Goal: Transaction & Acquisition: Purchase product/service

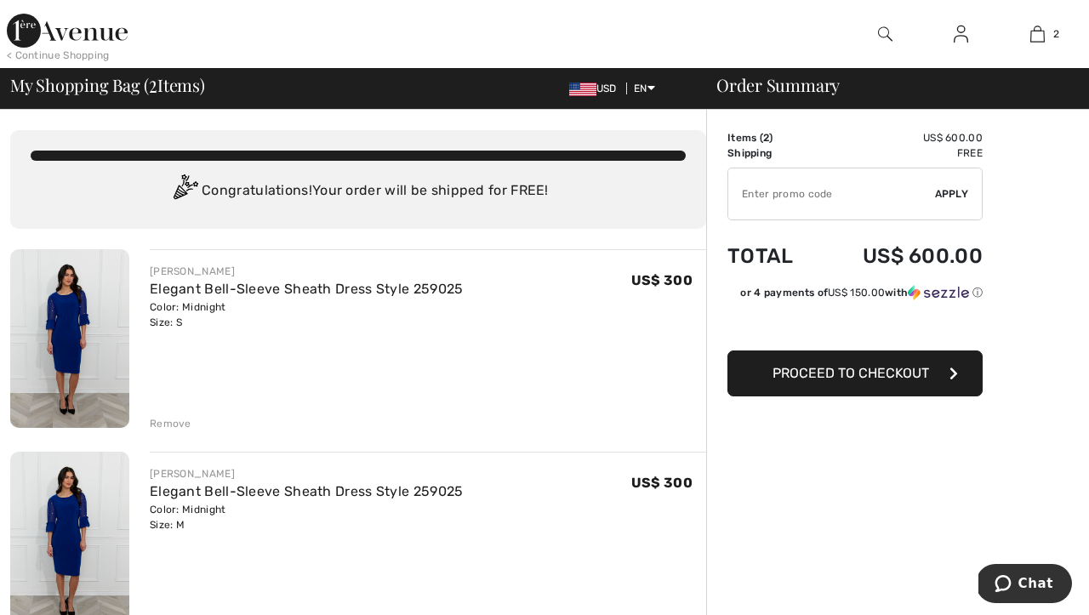
click at [795, 378] on span "Proceed to Checkout" at bounding box center [850, 373] width 157 height 16
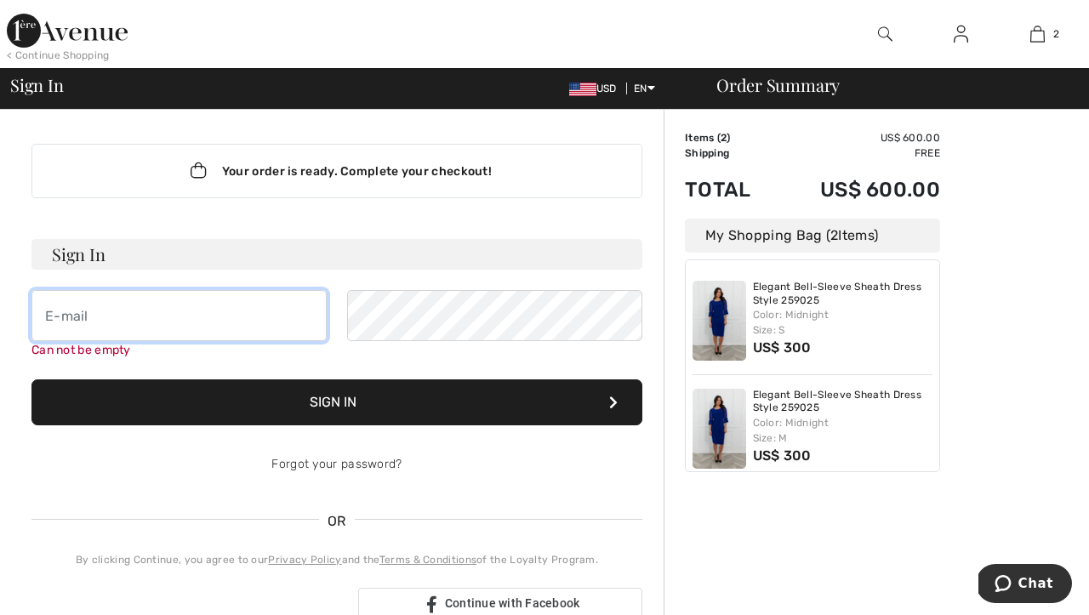
type input "maryscionti@me.com"
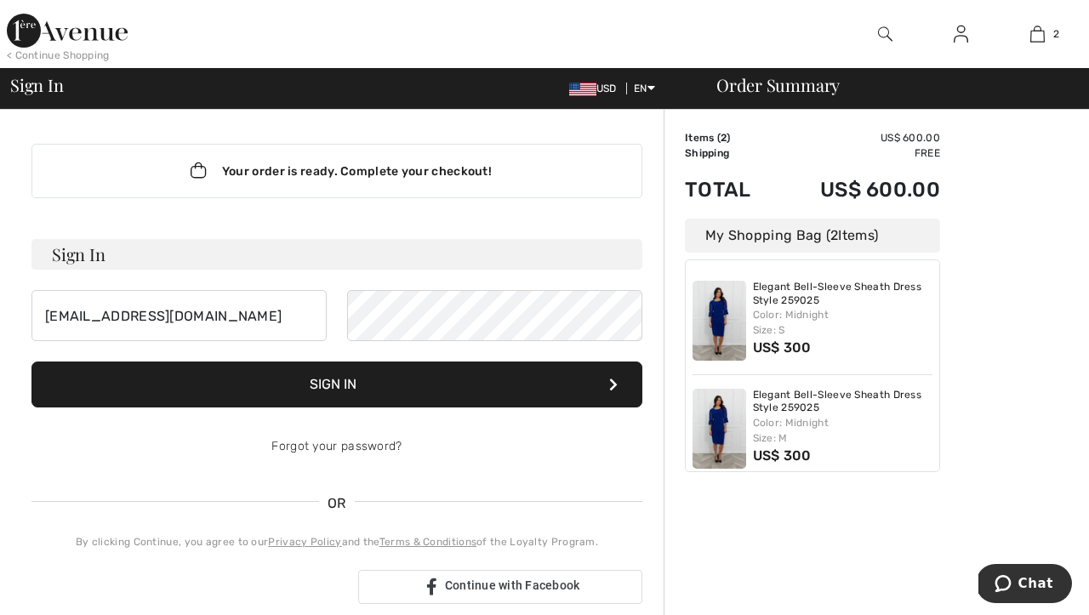
click at [364, 381] on button "Sign In" at bounding box center [336, 385] width 611 height 46
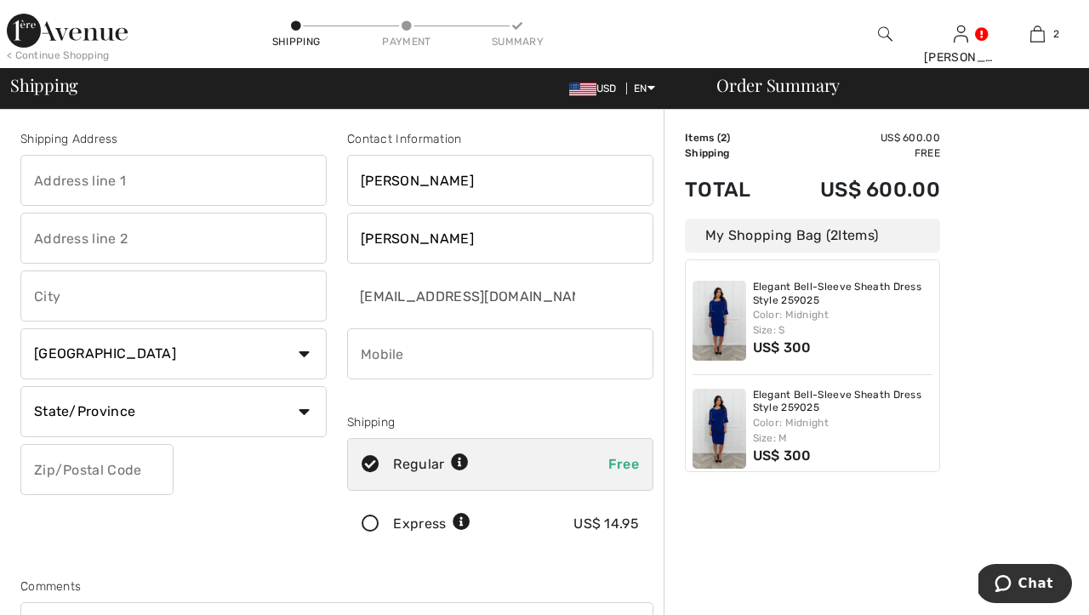
type input "1767 Spreader Ln"
type input "Sarasota"
select select "0"
type input "34240"
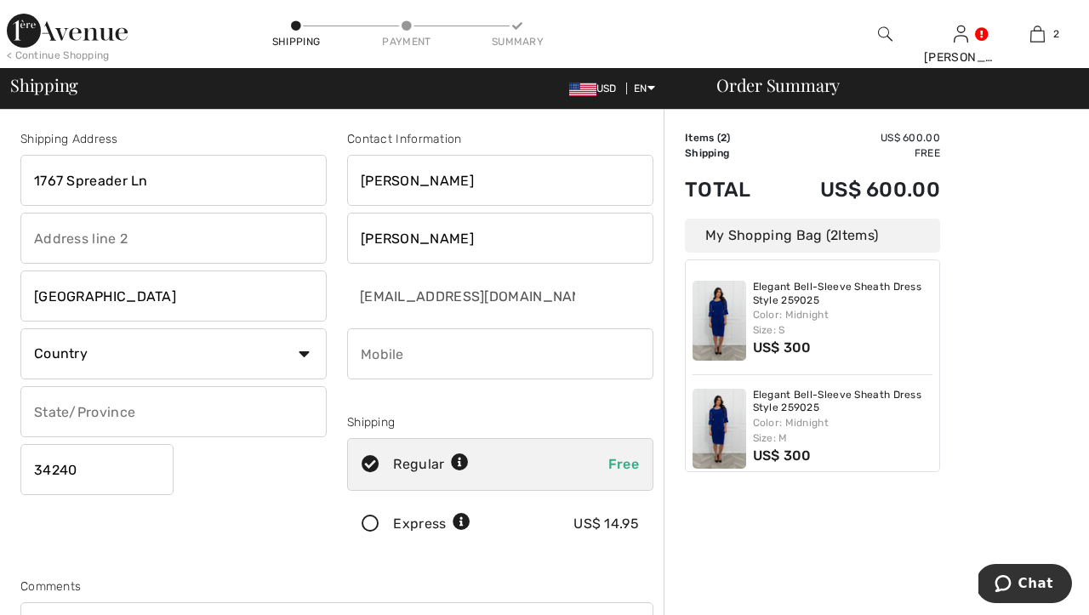
type input "5089011250"
type input "FL"
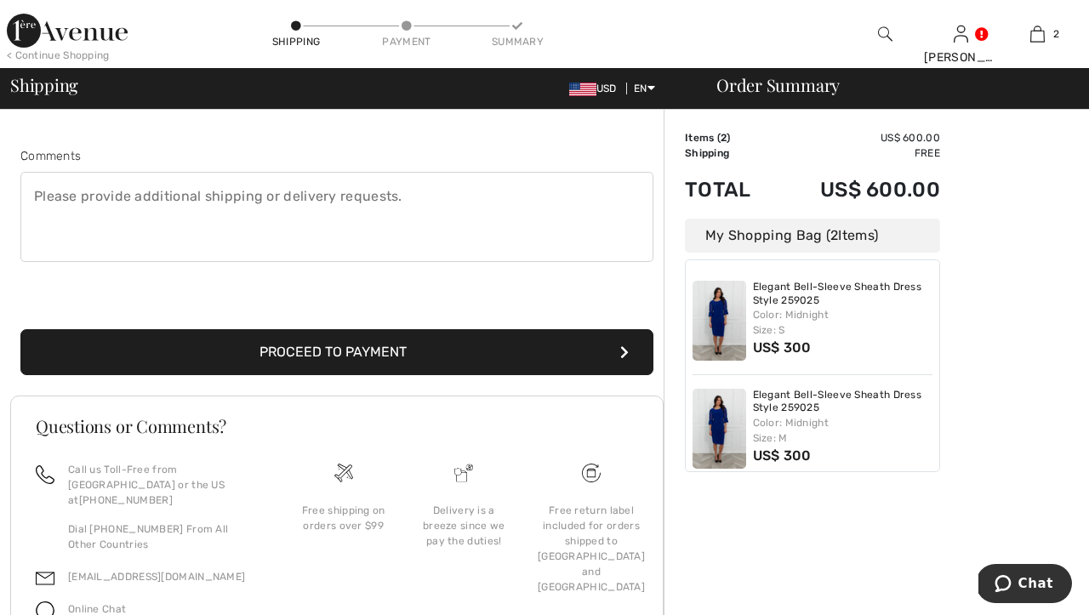
scroll to position [419, 0]
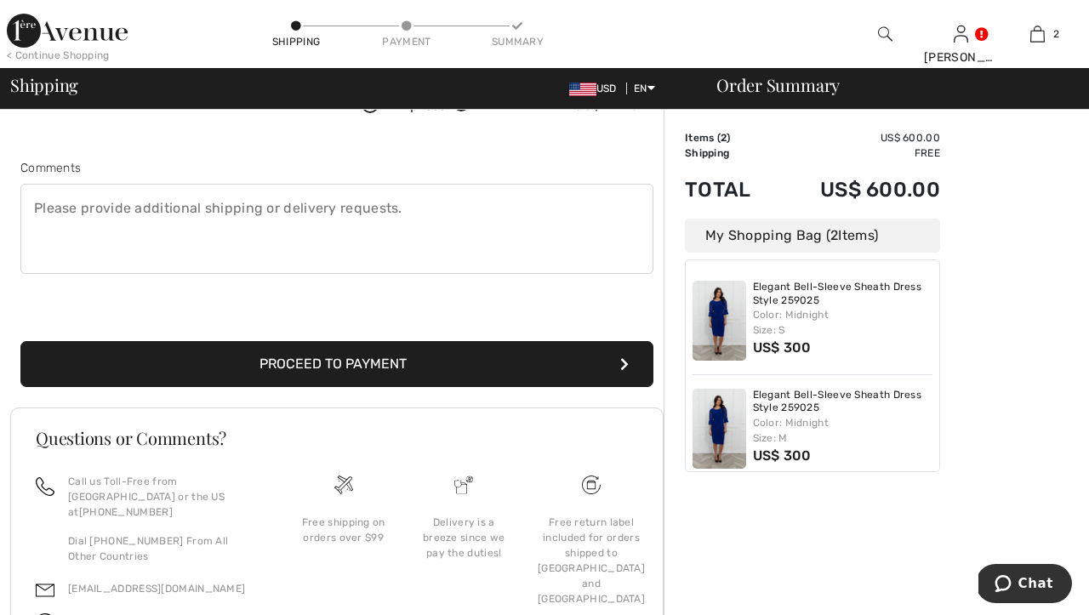
click at [380, 370] on button "Proceed to Payment" at bounding box center [336, 364] width 633 height 46
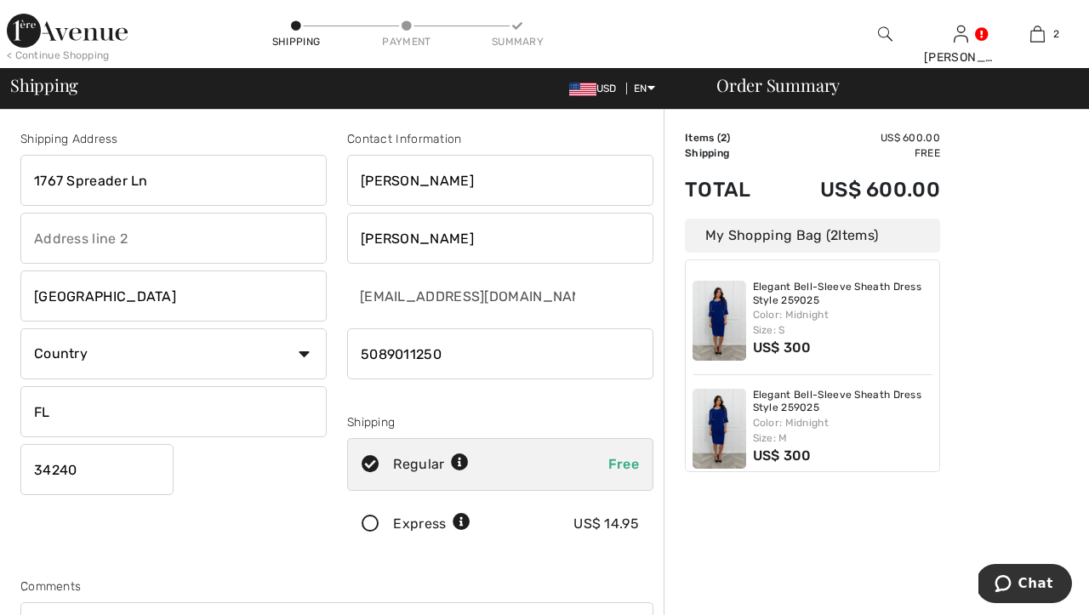
scroll to position [0, 0]
click at [639, 88] on span "EN" at bounding box center [644, 89] width 21 height 12
click at [636, 118] on span "English Français" at bounding box center [695, 127] width 136 height 66
click at [644, 114] on link "English" at bounding box center [694, 115] width 107 height 26
click at [600, 94] on span "USD" at bounding box center [596, 89] width 54 height 12
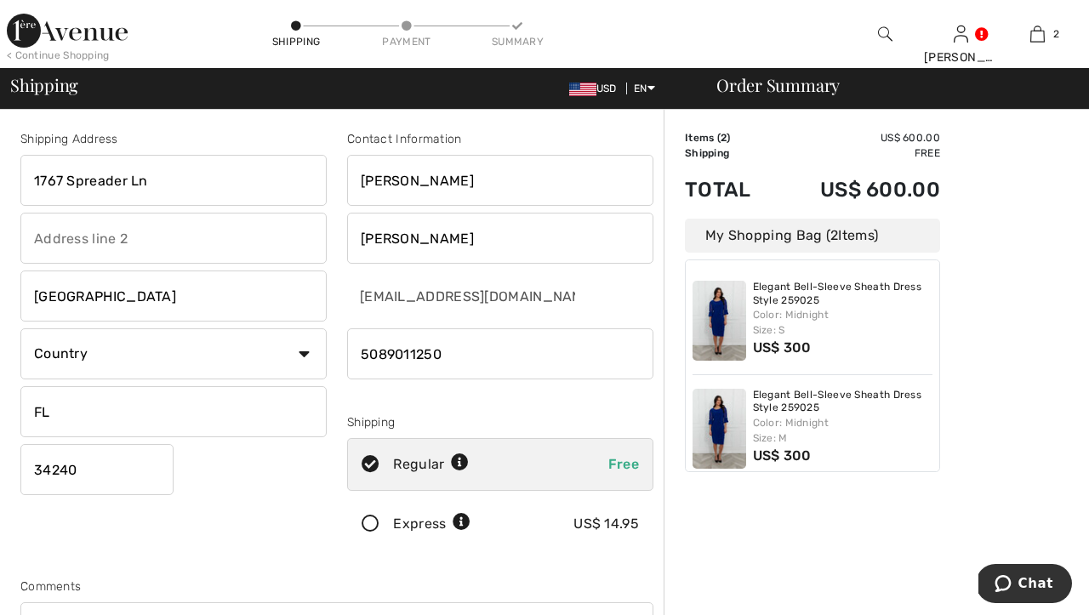
select select "US"
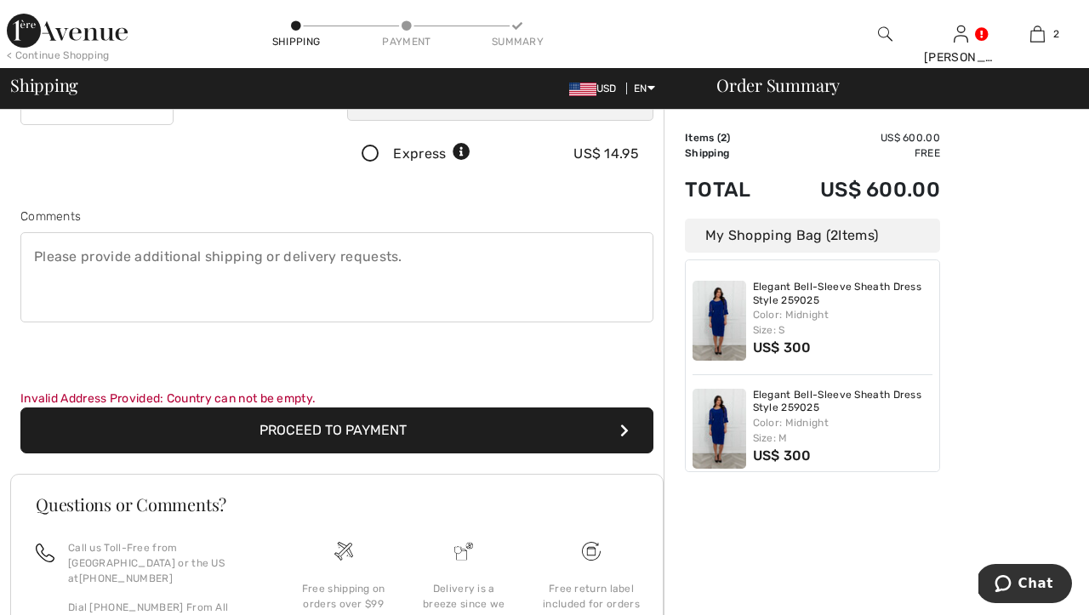
scroll to position [372, 0]
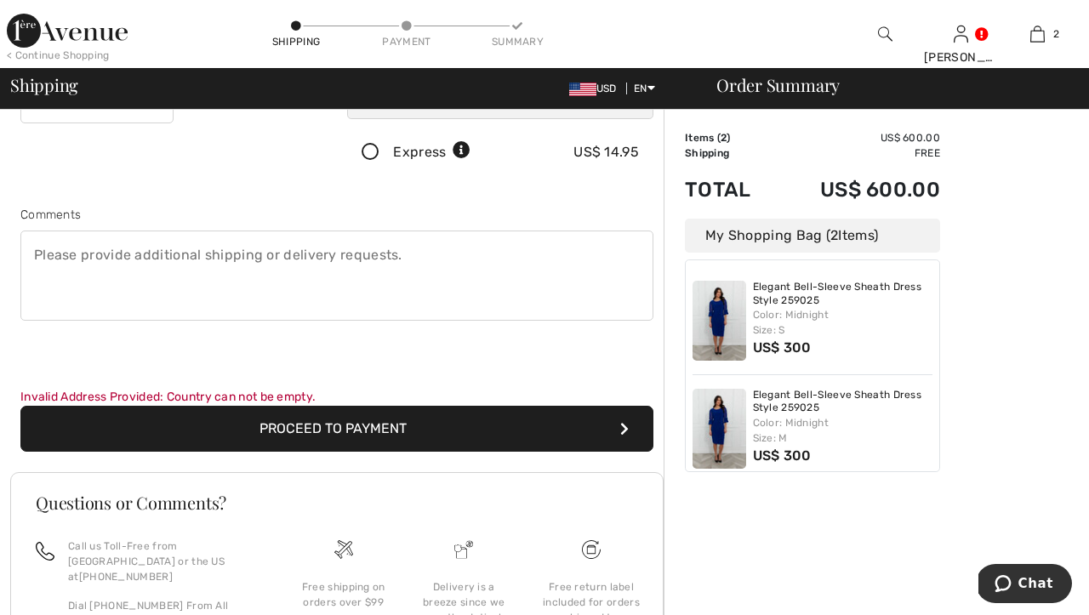
click at [390, 424] on button "Proceed to Payment" at bounding box center [336, 429] width 633 height 46
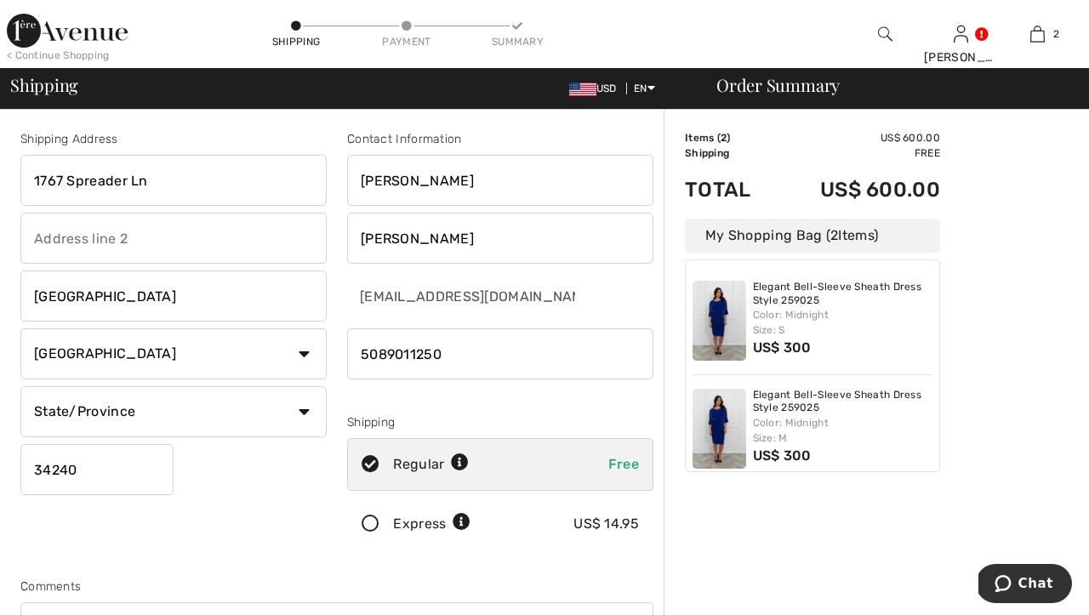
scroll to position [0, 0]
select select "FL"
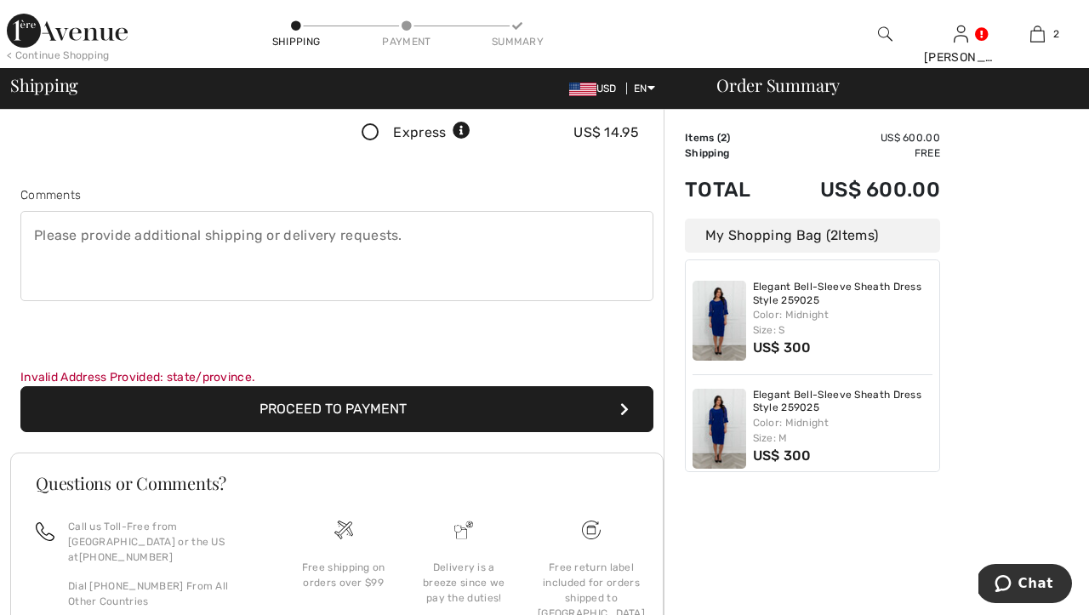
scroll to position [429, 0]
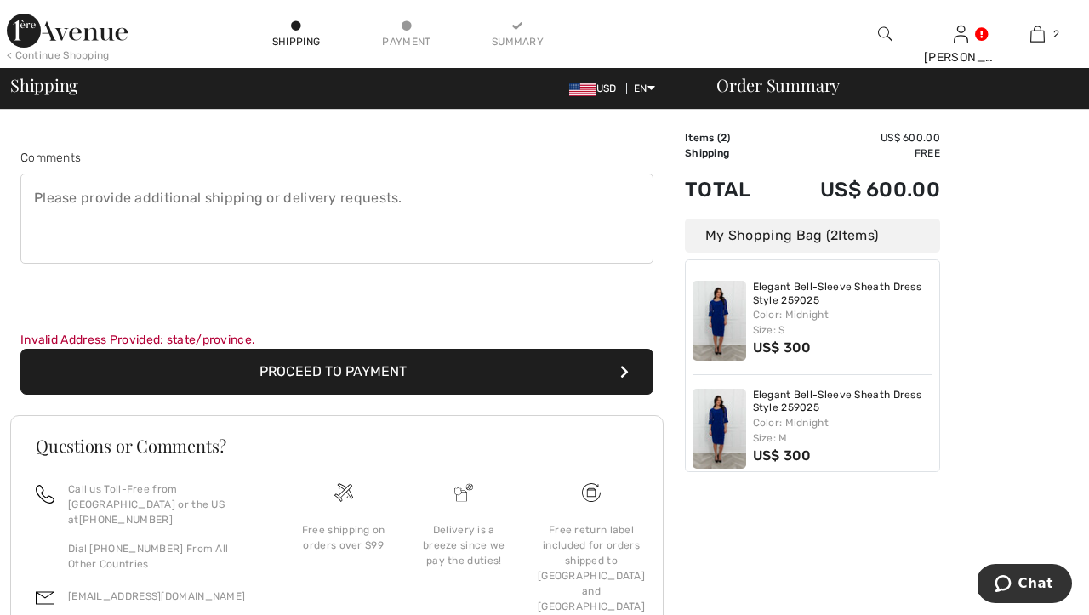
click at [384, 368] on button "Proceed to Payment" at bounding box center [336, 372] width 633 height 46
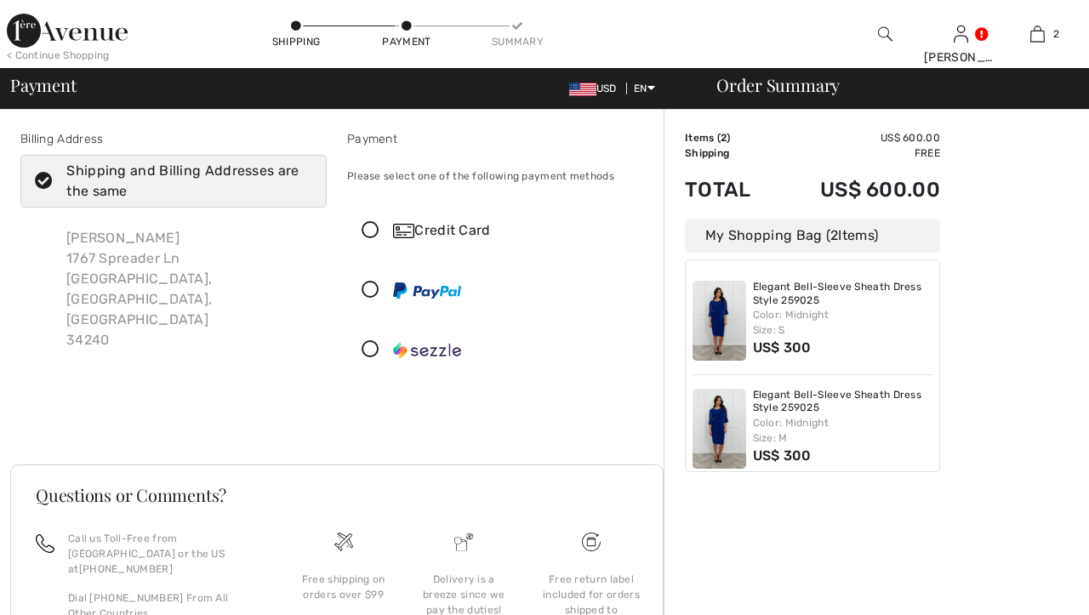
checkbox input "true"
click at [372, 229] on icon at bounding box center [370, 231] width 45 height 18
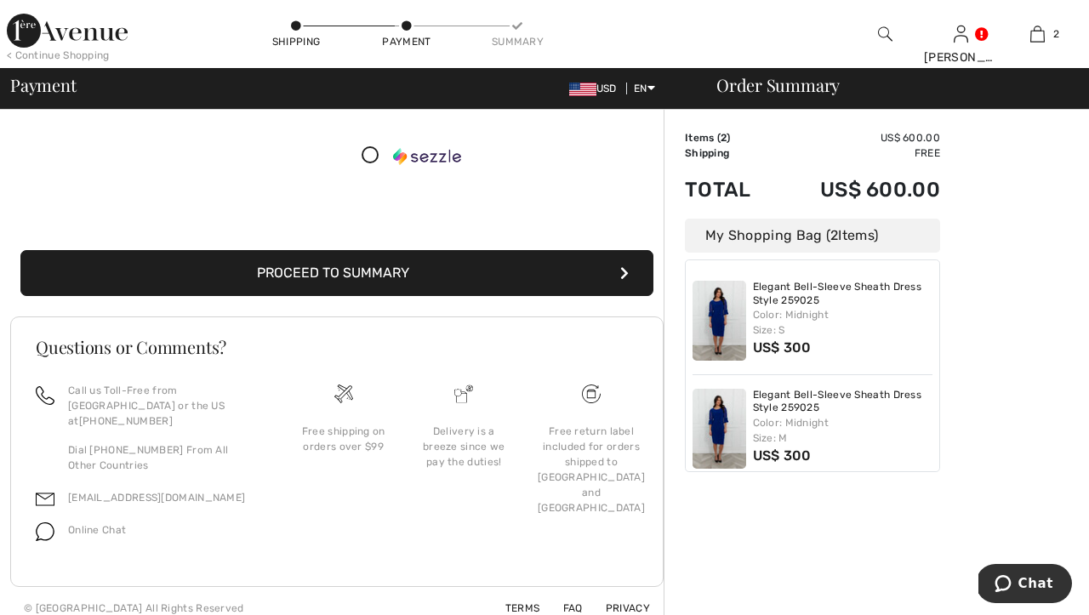
scroll to position [413, 0]
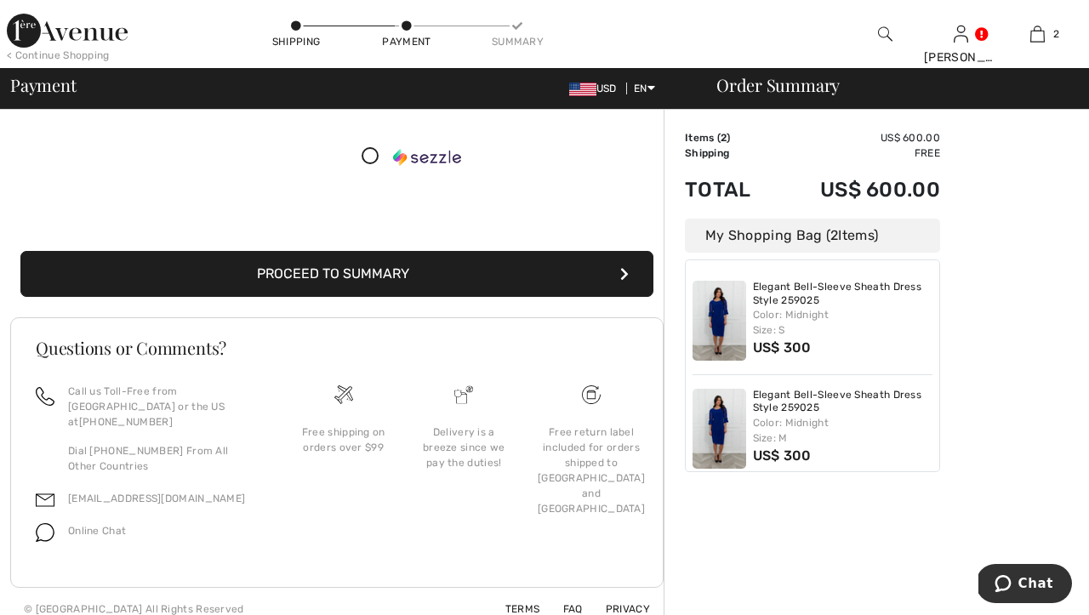
click at [345, 270] on button "Proceed to Summary" at bounding box center [336, 274] width 633 height 46
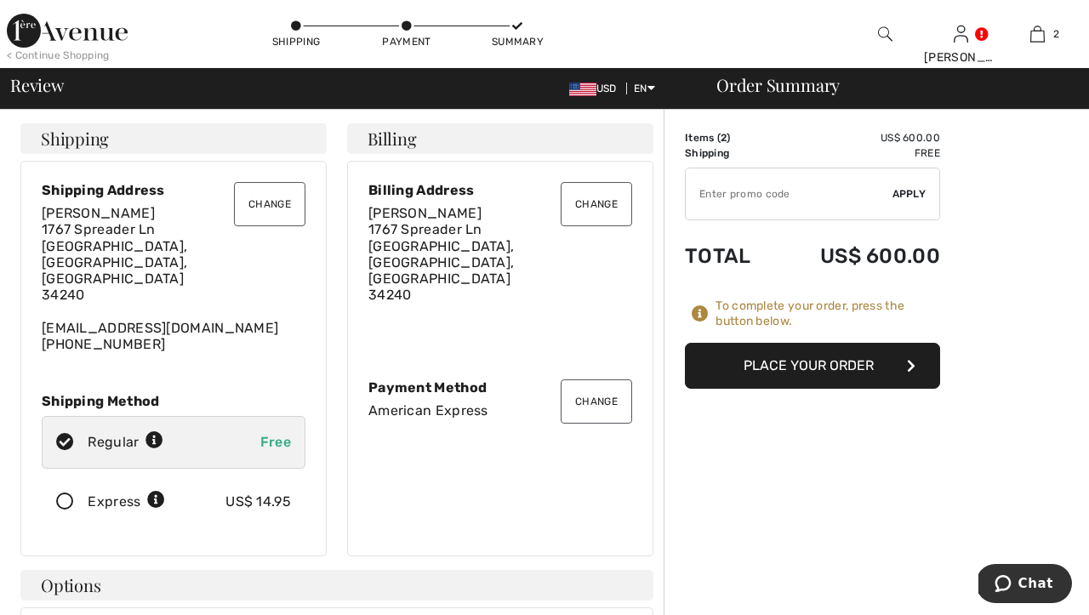
click at [68, 493] on icon at bounding box center [65, 502] width 45 height 18
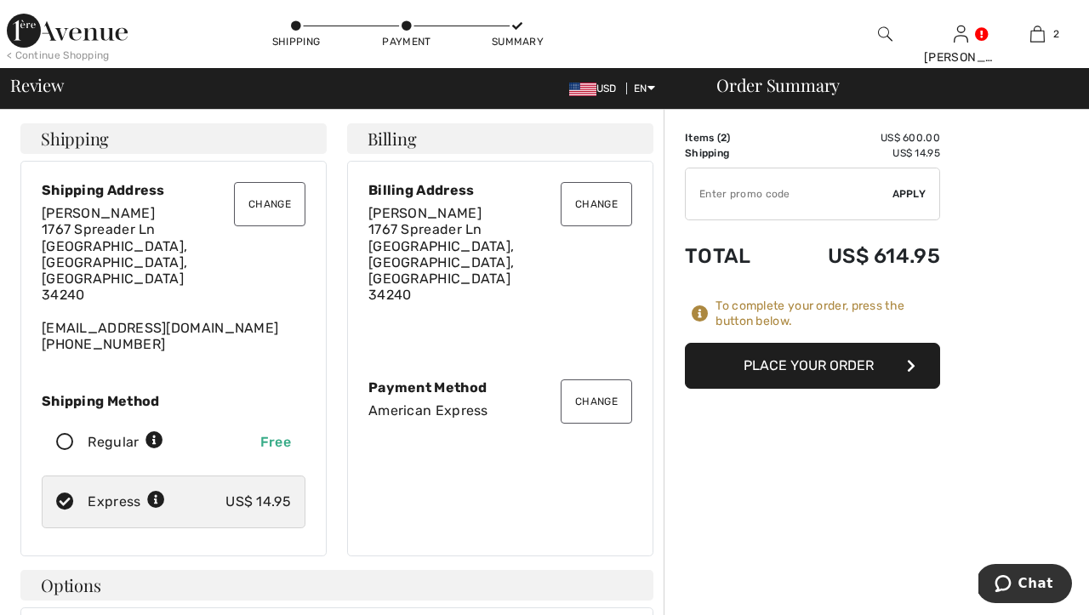
click at [795, 364] on button "Place Your Order" at bounding box center [812, 366] width 255 height 46
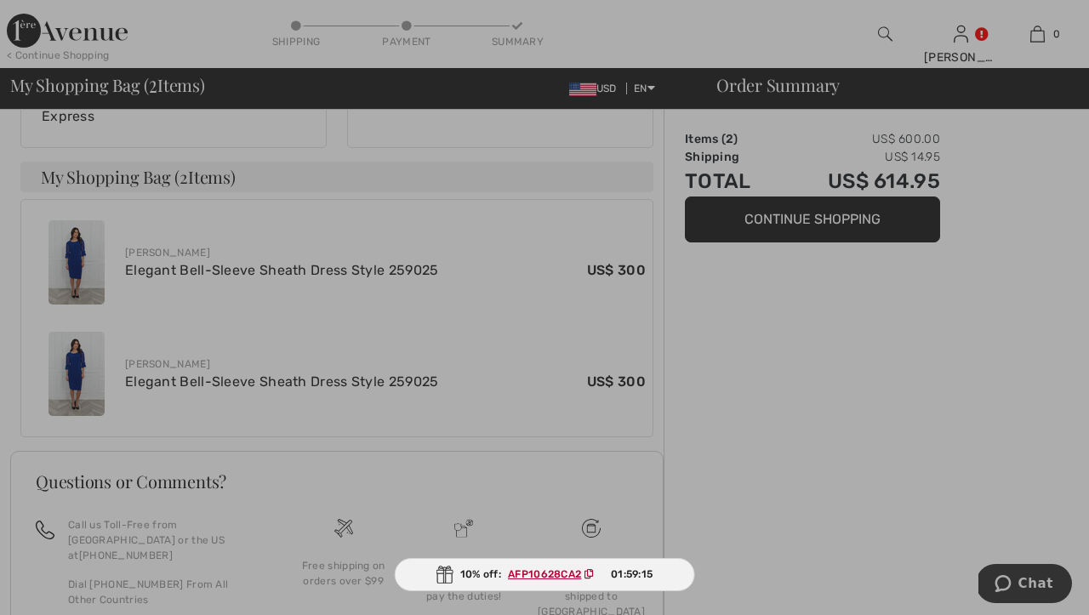
scroll to position [582, 0]
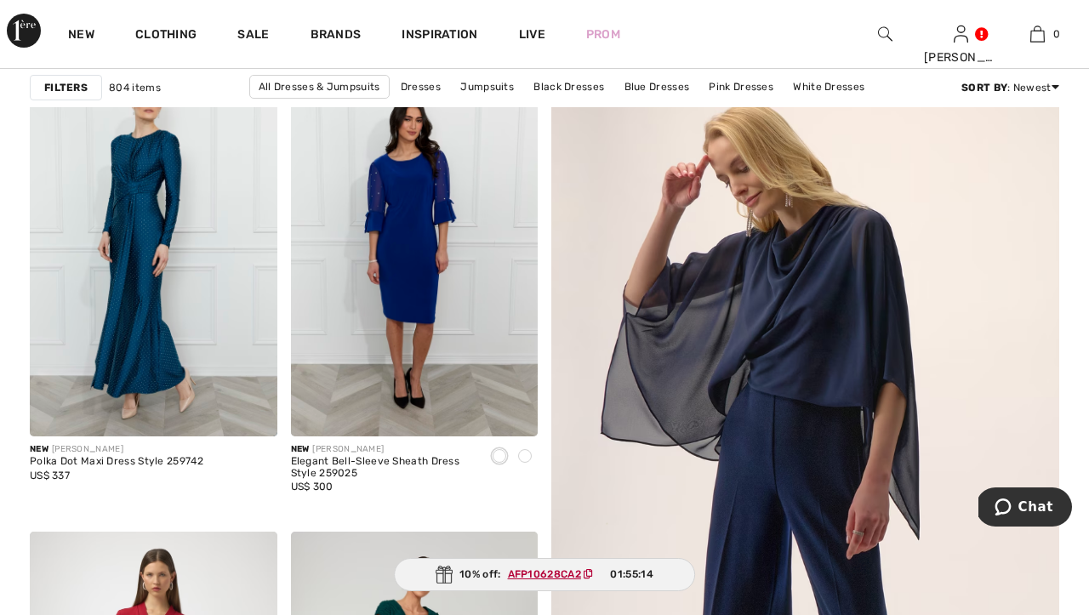
scroll to position [175, 0]
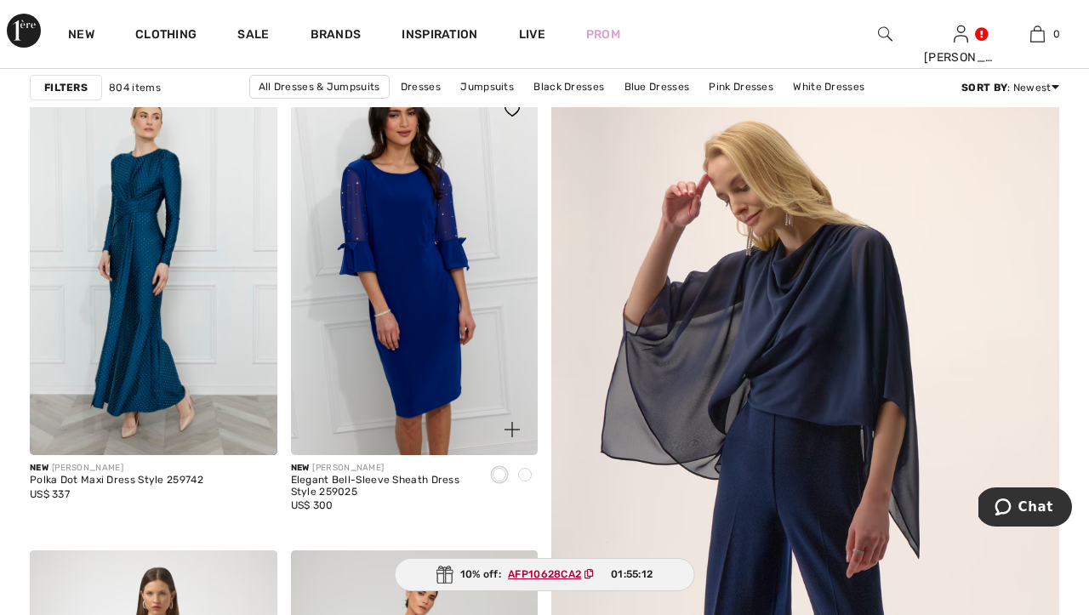
click at [376, 341] on img at bounding box center [415, 269] width 248 height 371
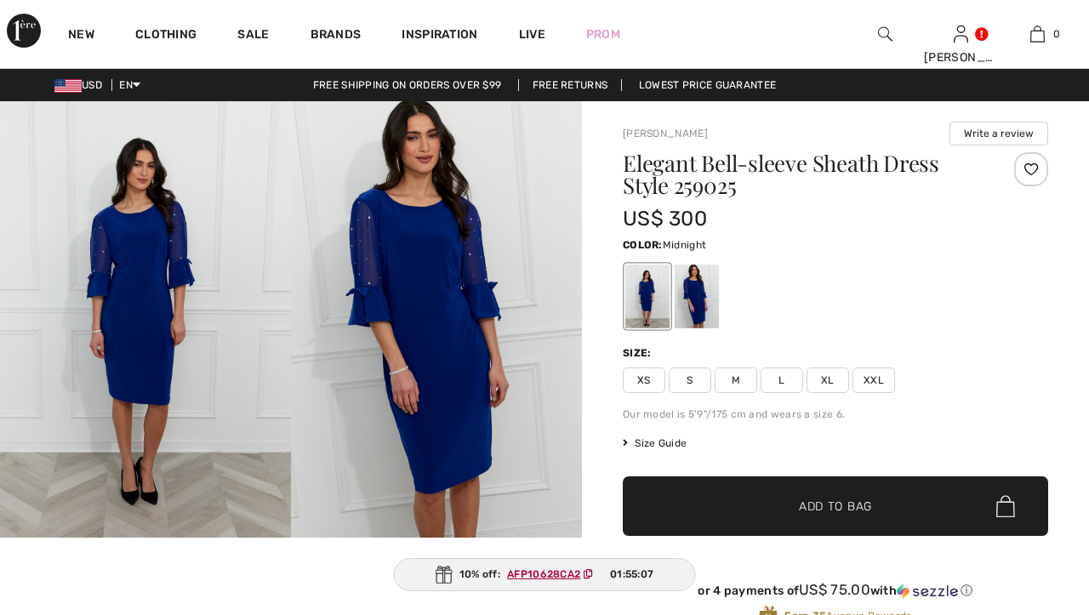
checkbox input "true"
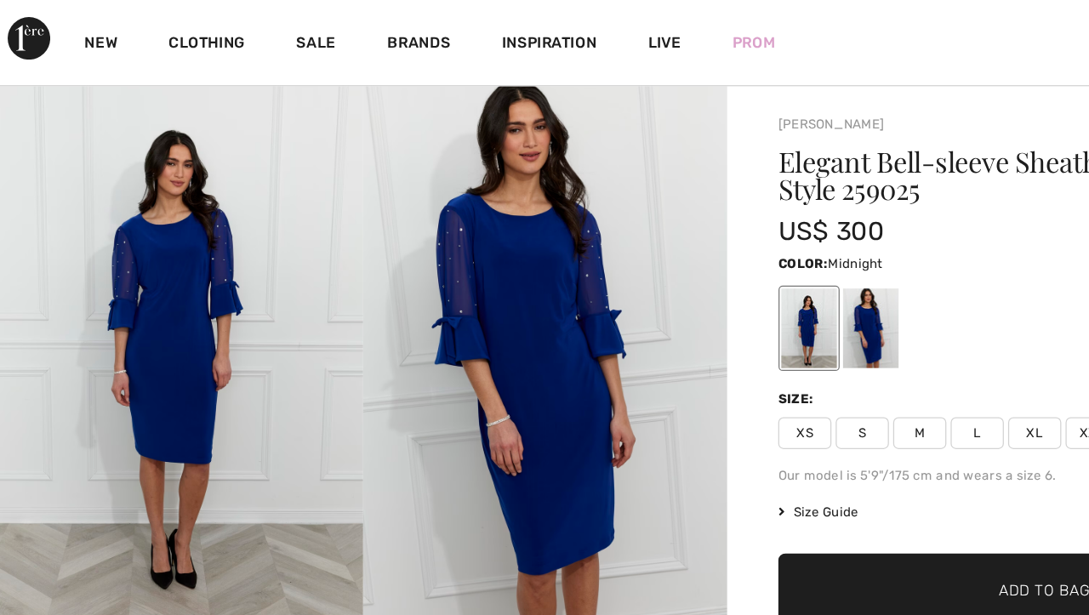
scroll to position [33, 0]
